Goal: Task Accomplishment & Management: Use online tool/utility

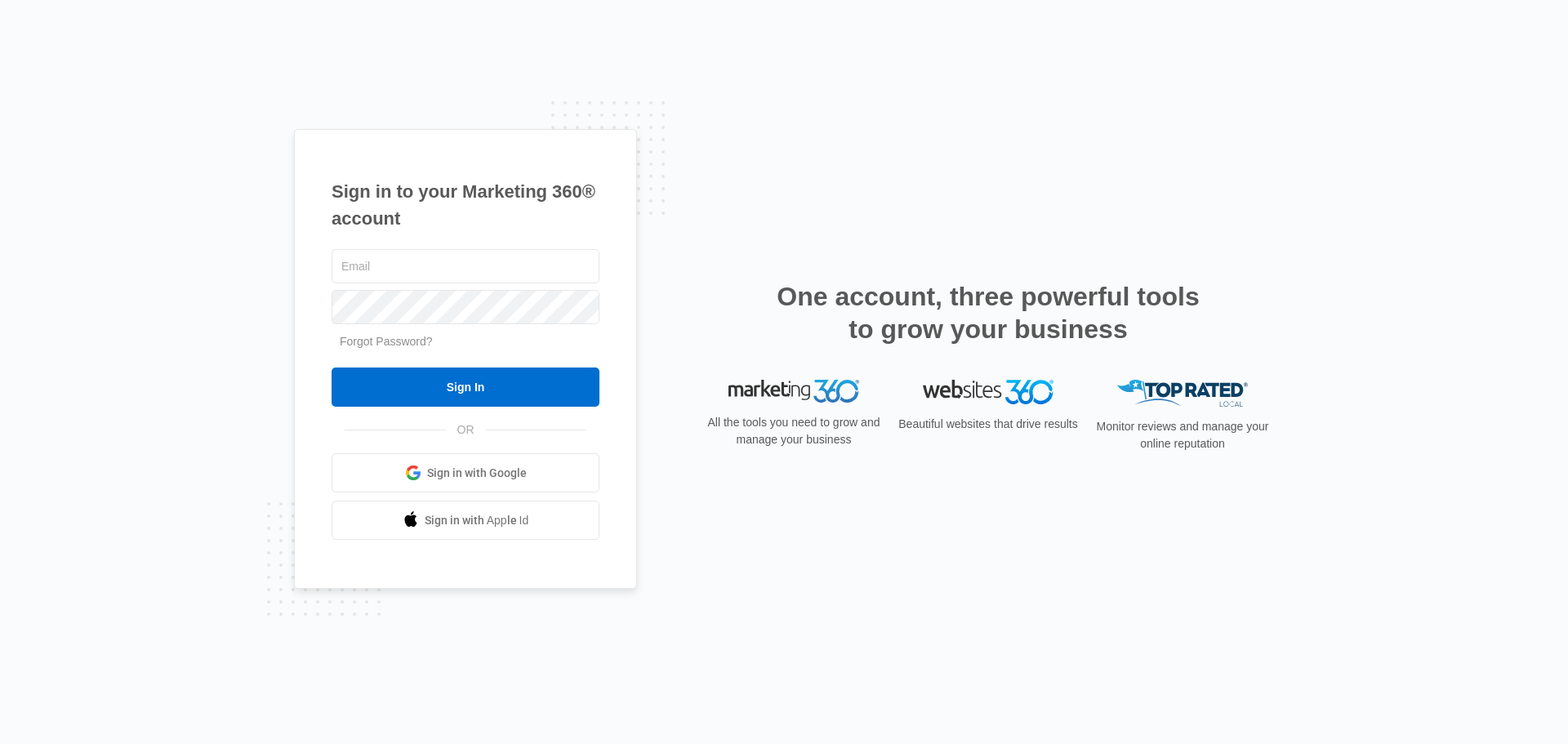
type input "[EMAIL_ADDRESS][DOMAIN_NAME]"
click at [381, 364] on form "[EMAIL_ADDRESS][DOMAIN_NAME] Forgot Password? Sign In" at bounding box center [465, 327] width 267 height 162
click at [384, 366] on form "[EMAIL_ADDRESS][DOMAIN_NAME] Forgot Password? Sign In" at bounding box center [465, 327] width 267 height 162
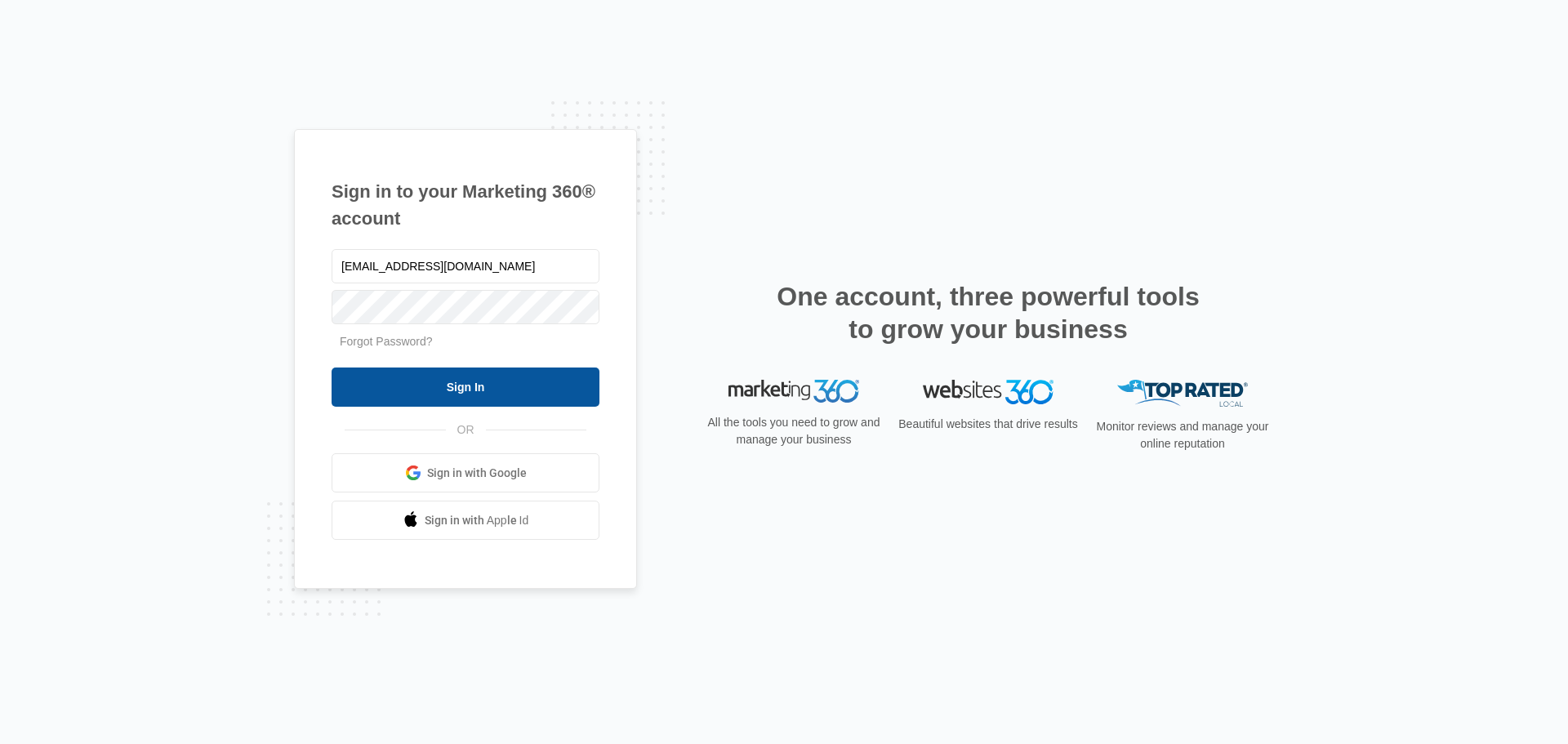
click at [390, 378] on input "Sign In" at bounding box center [465, 387] width 267 height 40
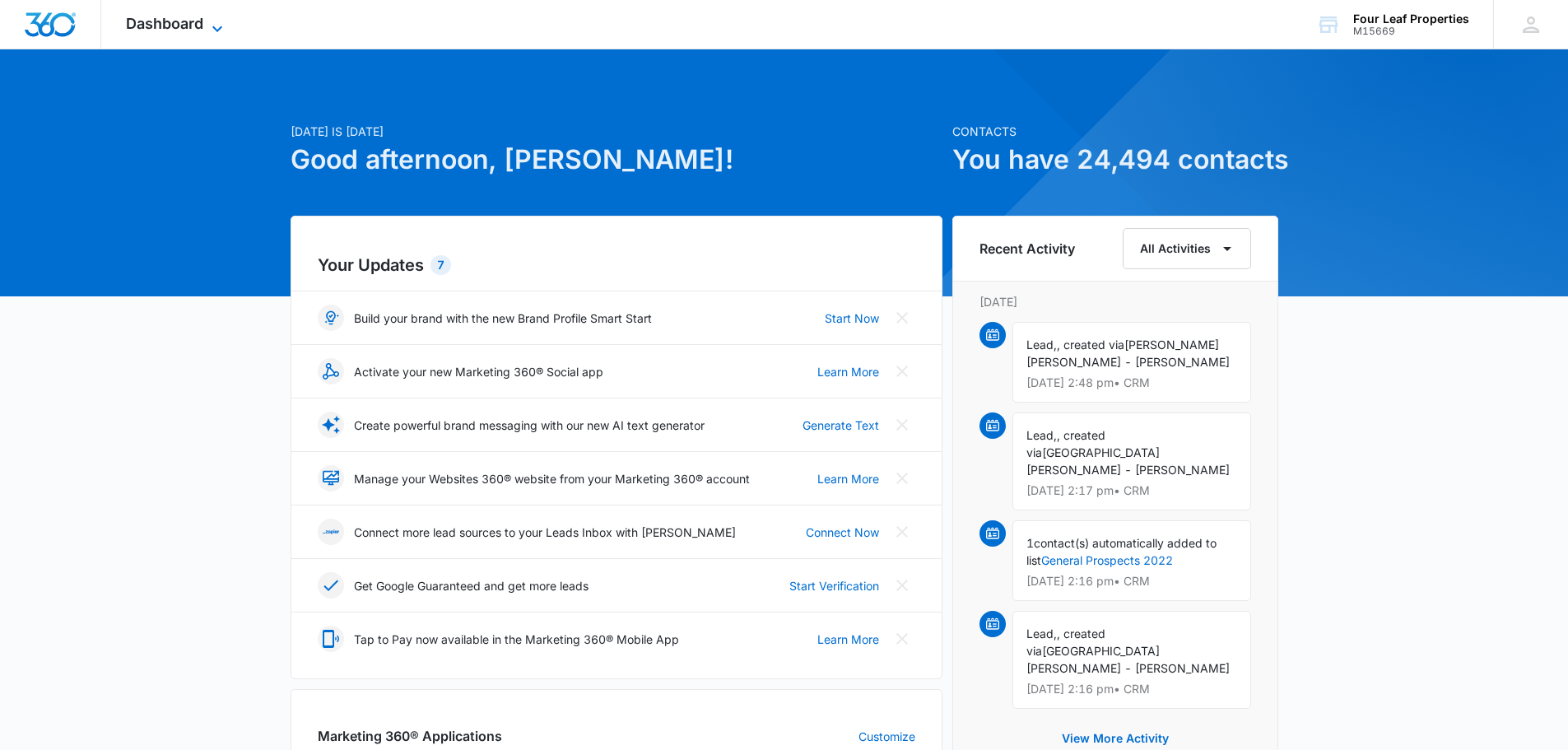
click at [186, 26] on span "Dashboard" at bounding box center [164, 23] width 77 height 17
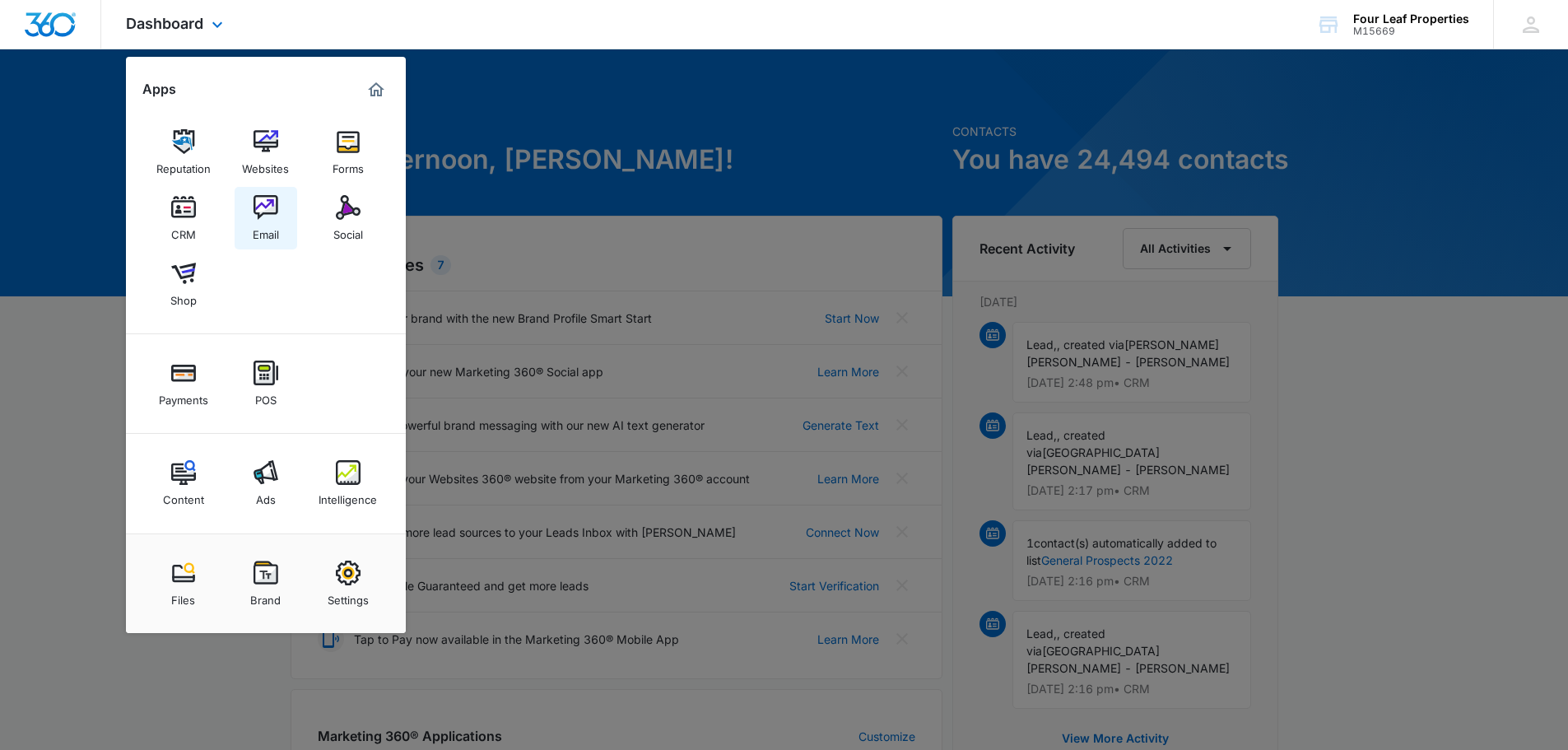
click at [267, 205] on img at bounding box center [265, 207] width 24 height 24
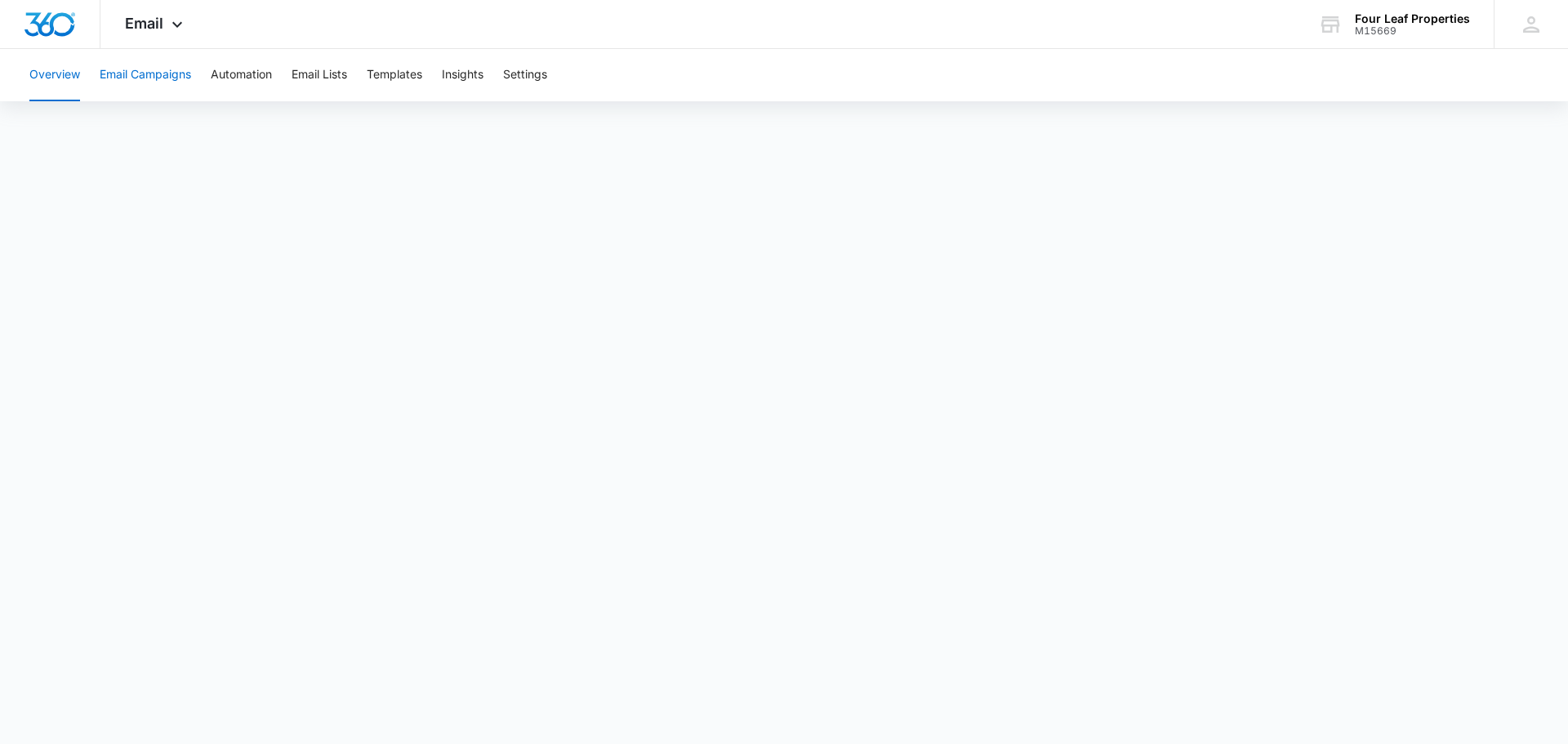
click at [163, 77] on button "Email Campaigns" at bounding box center [145, 75] width 91 height 52
